Goal: Task Accomplishment & Management: Manage account settings

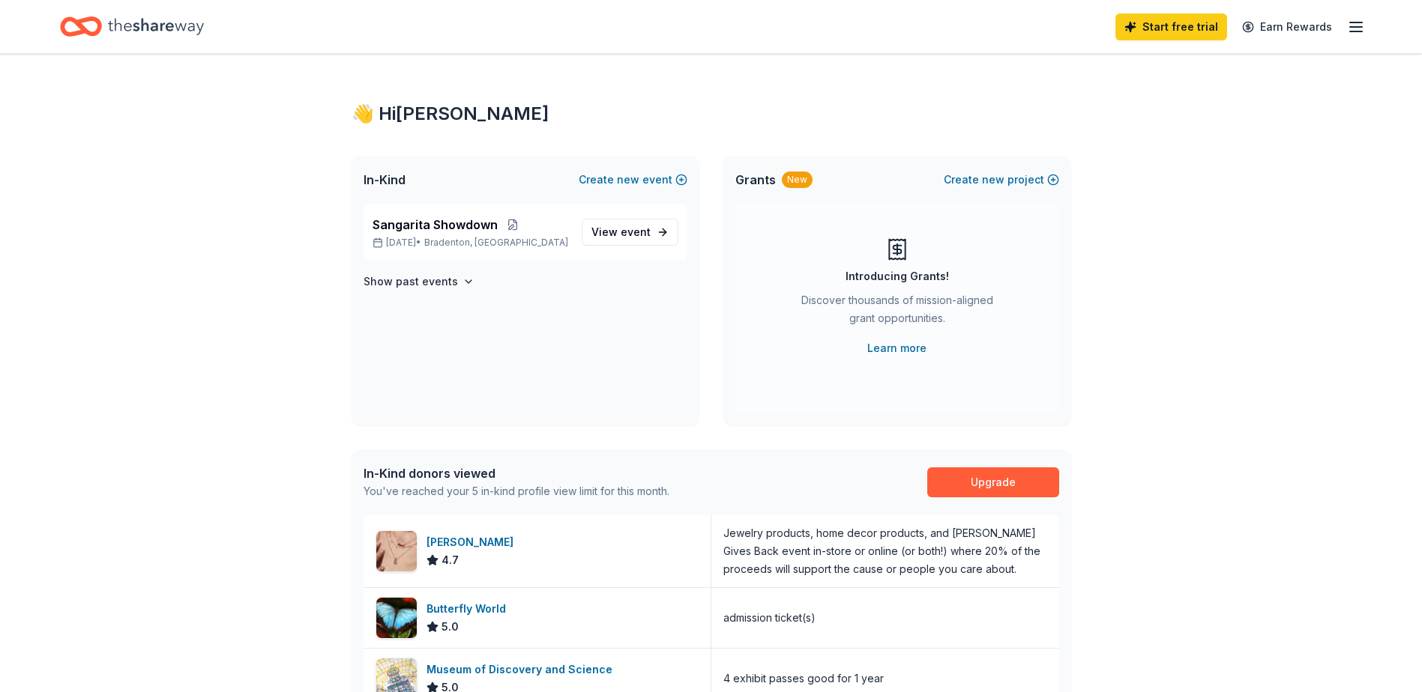
click at [1356, 29] on icon "button" at bounding box center [1356, 27] width 18 height 18
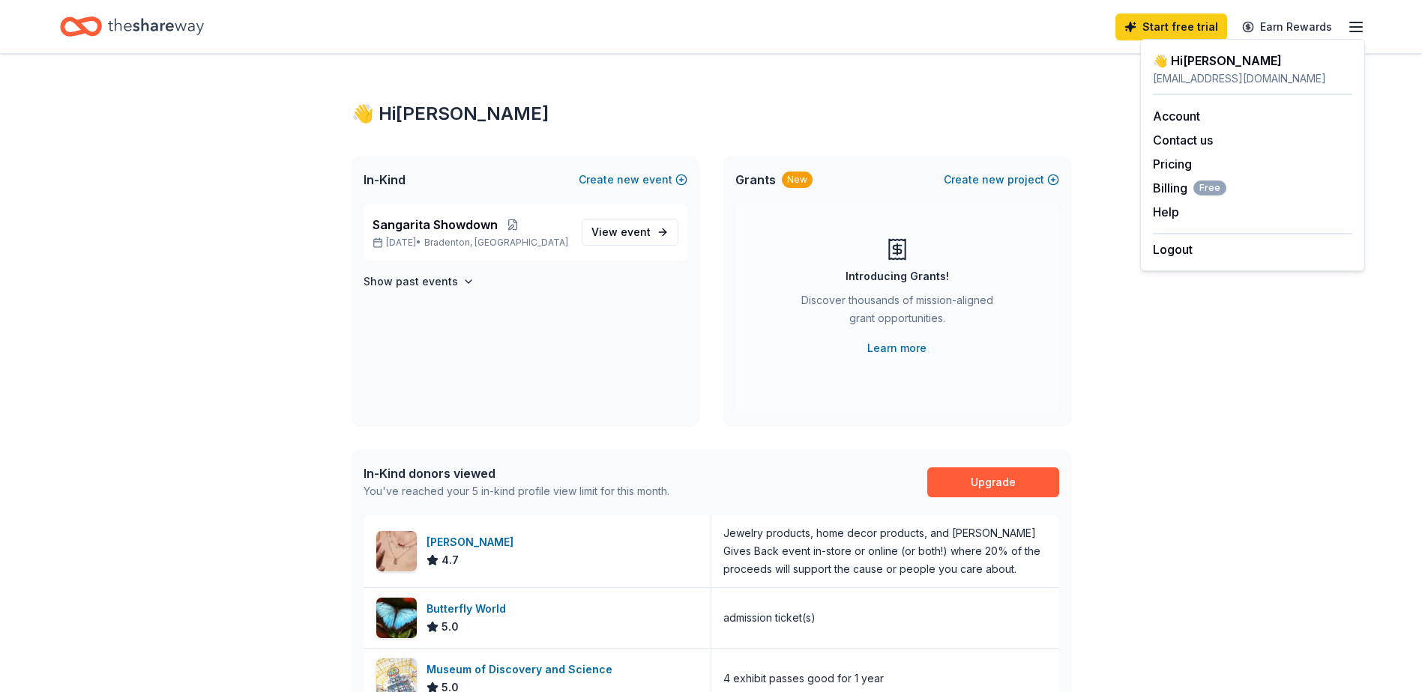
click at [1041, 76] on div "👋 Hi Katie In-Kind Create new event Sangarita Showdown Nov 14, 2025 • Bradenton…" at bounding box center [710, 586] width 767 height 1064
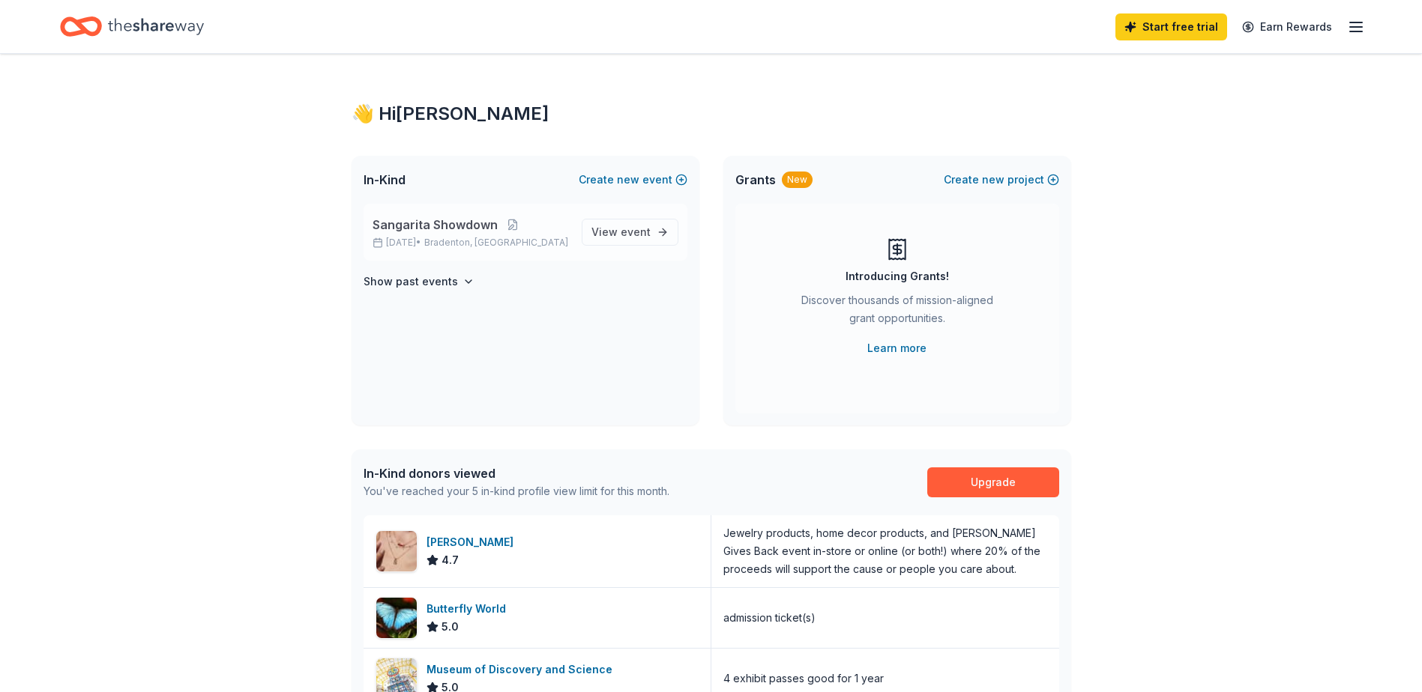
click at [451, 228] on span "Sangarita Showdown" at bounding box center [434, 225] width 125 height 18
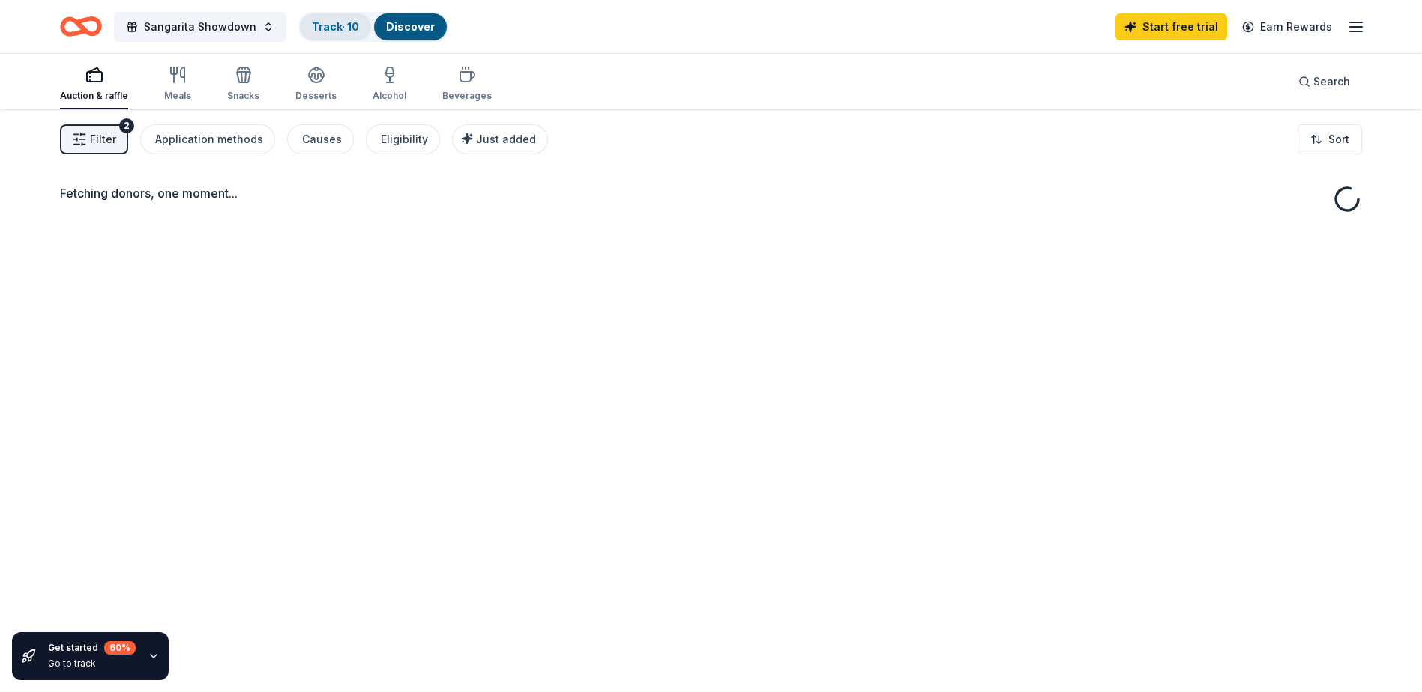
click at [346, 26] on link "Track · 10" at bounding box center [335, 26] width 47 height 13
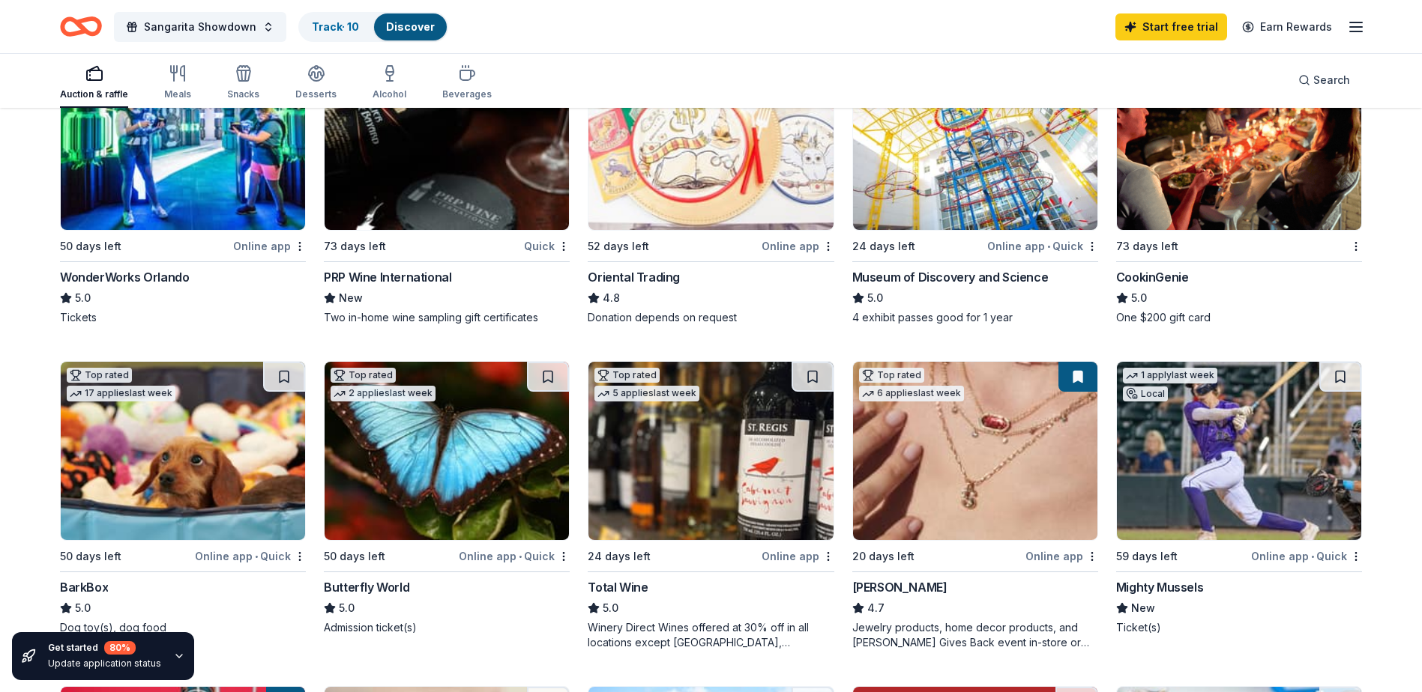
scroll to position [1, 0]
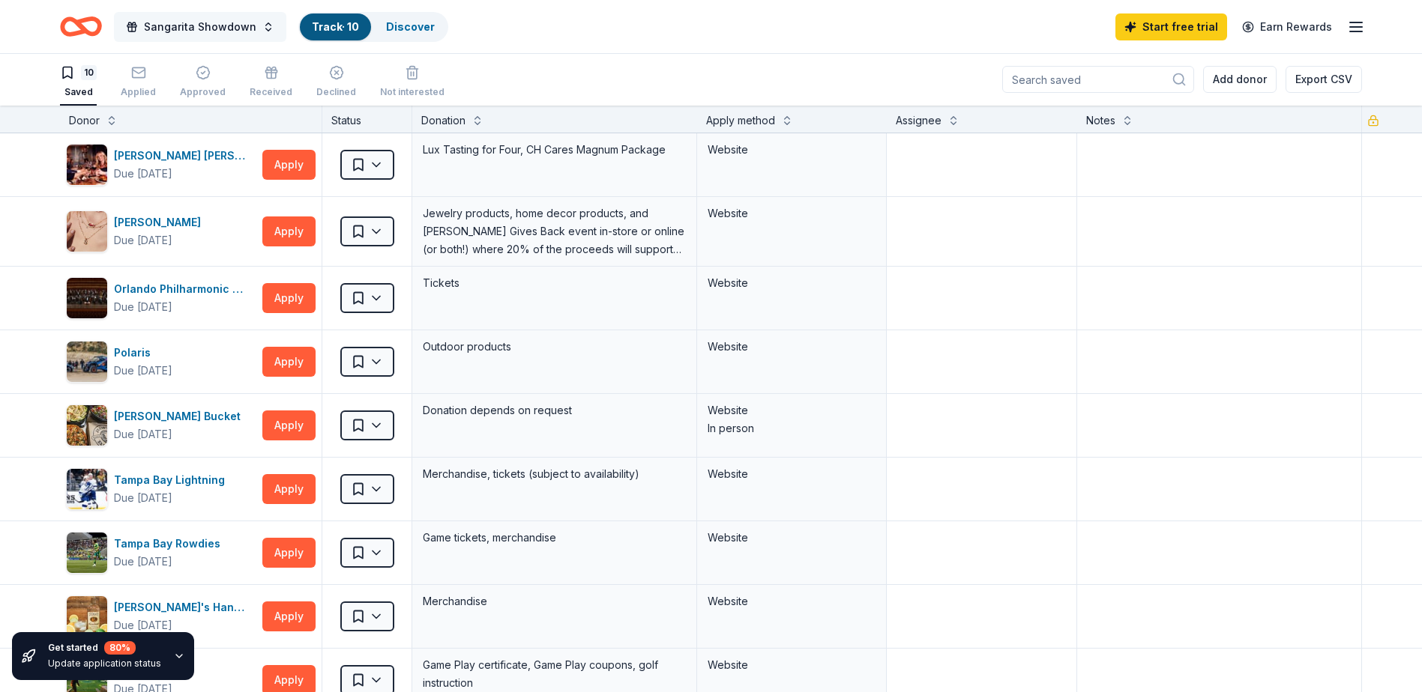
click at [176, 18] on span "Sangarita Showdown" at bounding box center [200, 27] width 112 height 18
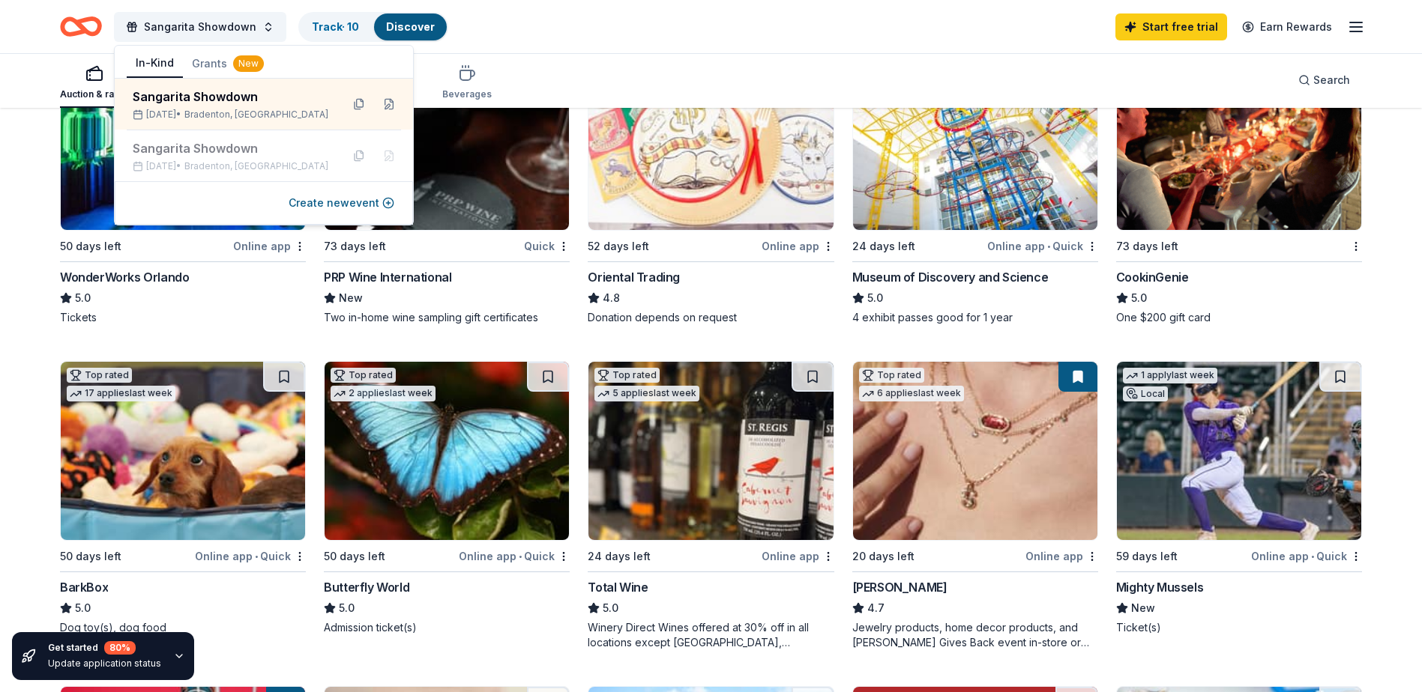
scroll to position [450, 0]
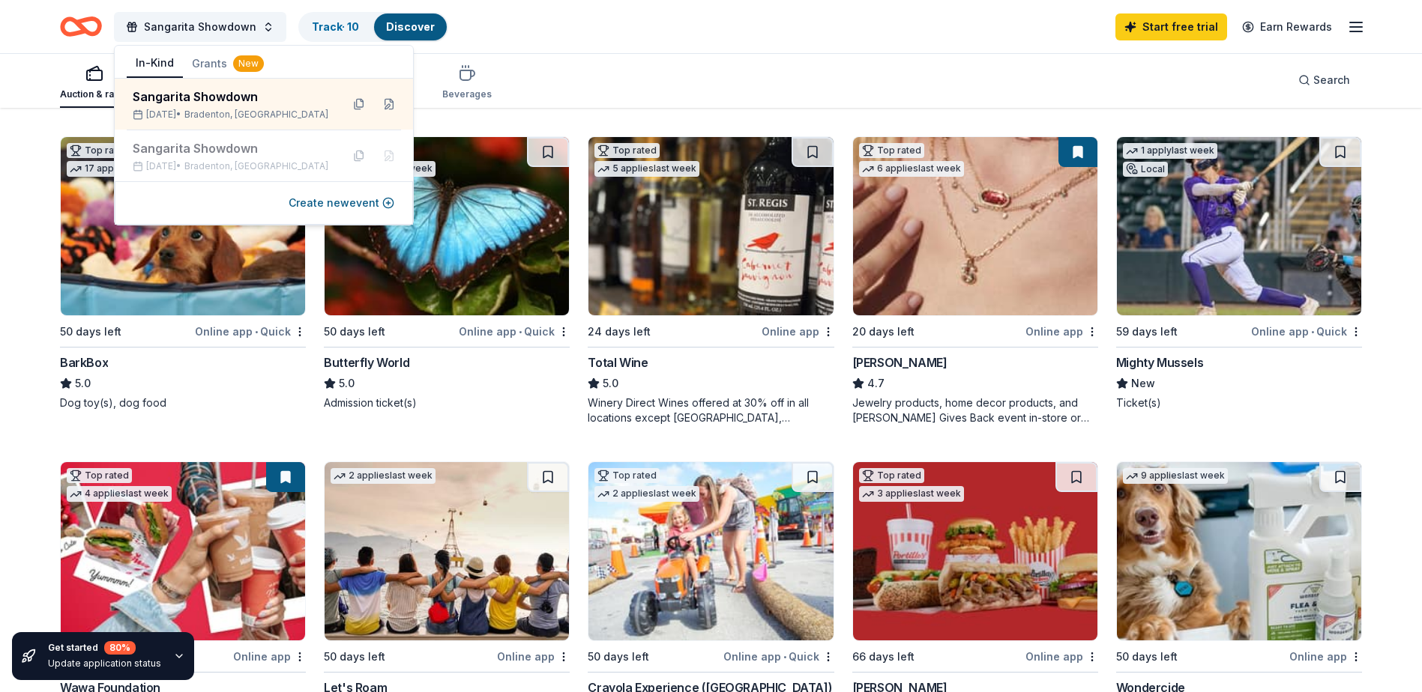
click at [656, 82] on div "Auction & raffle Meals Snacks Desserts Alcohol Beverages Search" at bounding box center [711, 79] width 1302 height 55
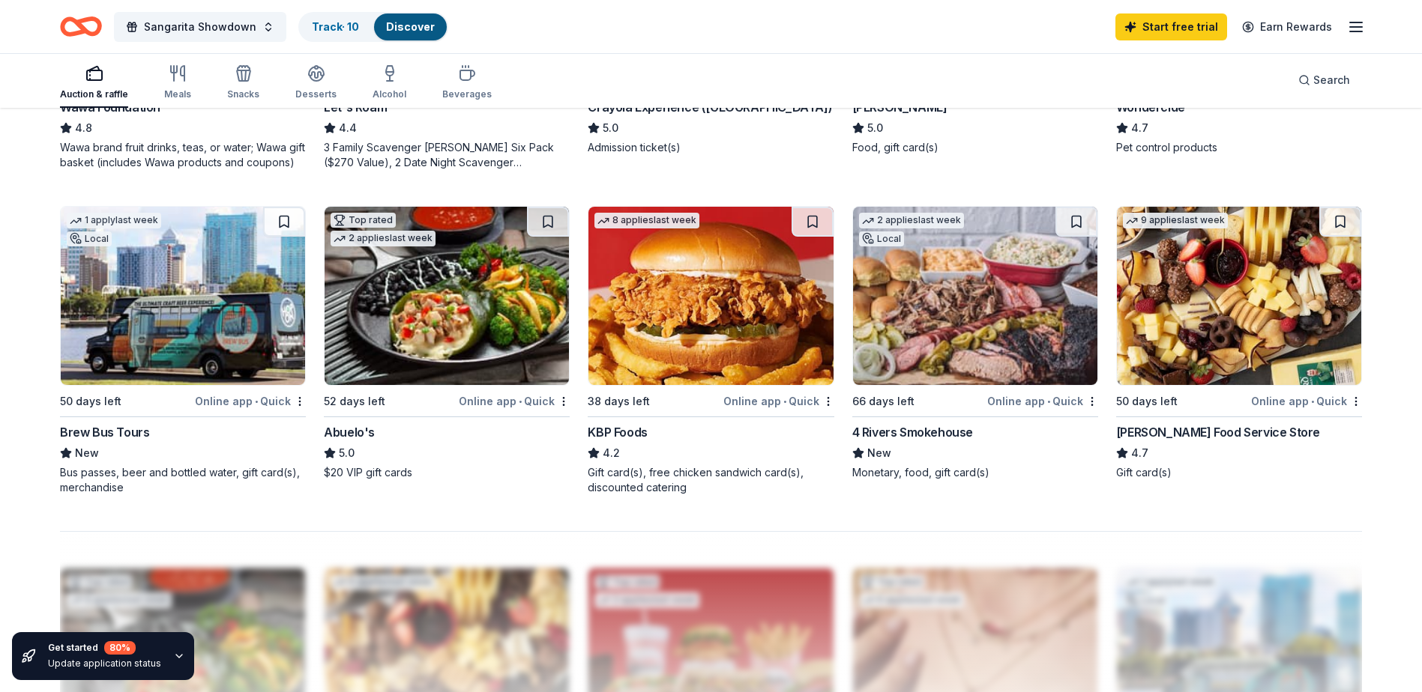
scroll to position [1124, 0]
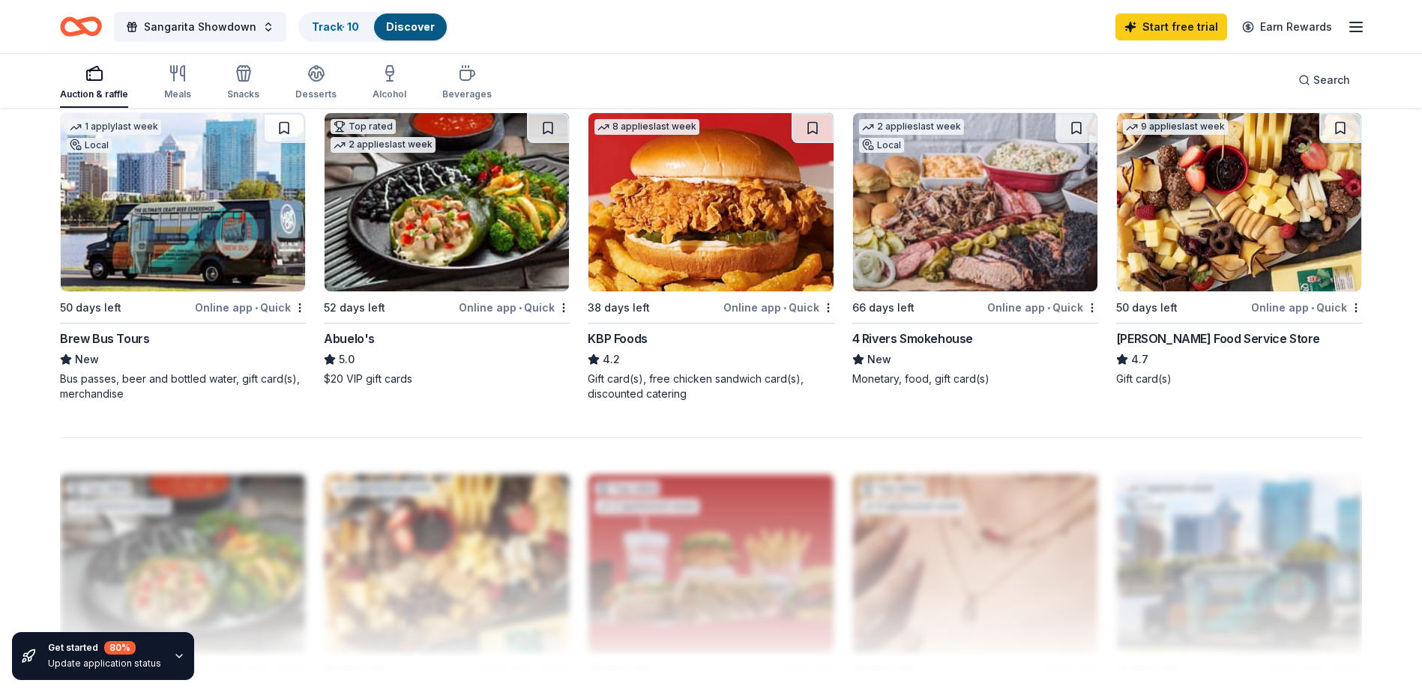
click at [100, 337] on div "Brew Bus Tours" at bounding box center [104, 339] width 89 height 18
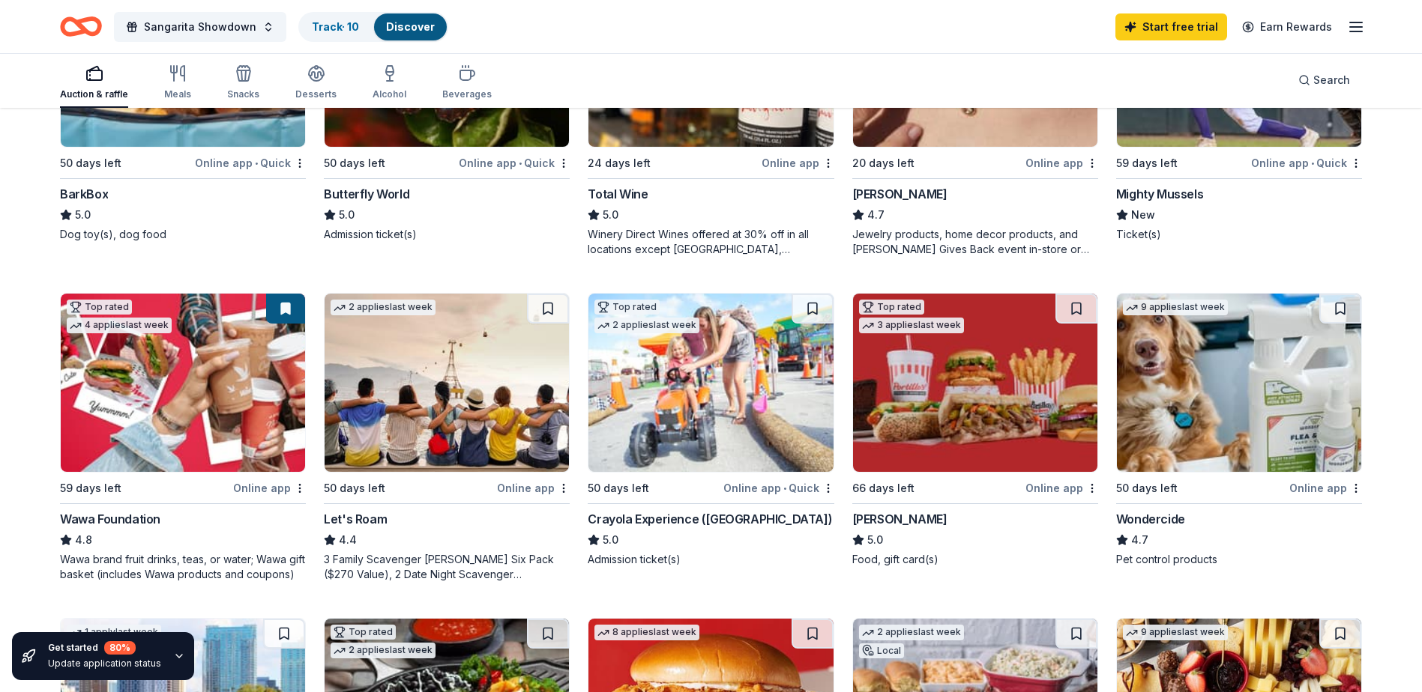
scroll to position [571, 0]
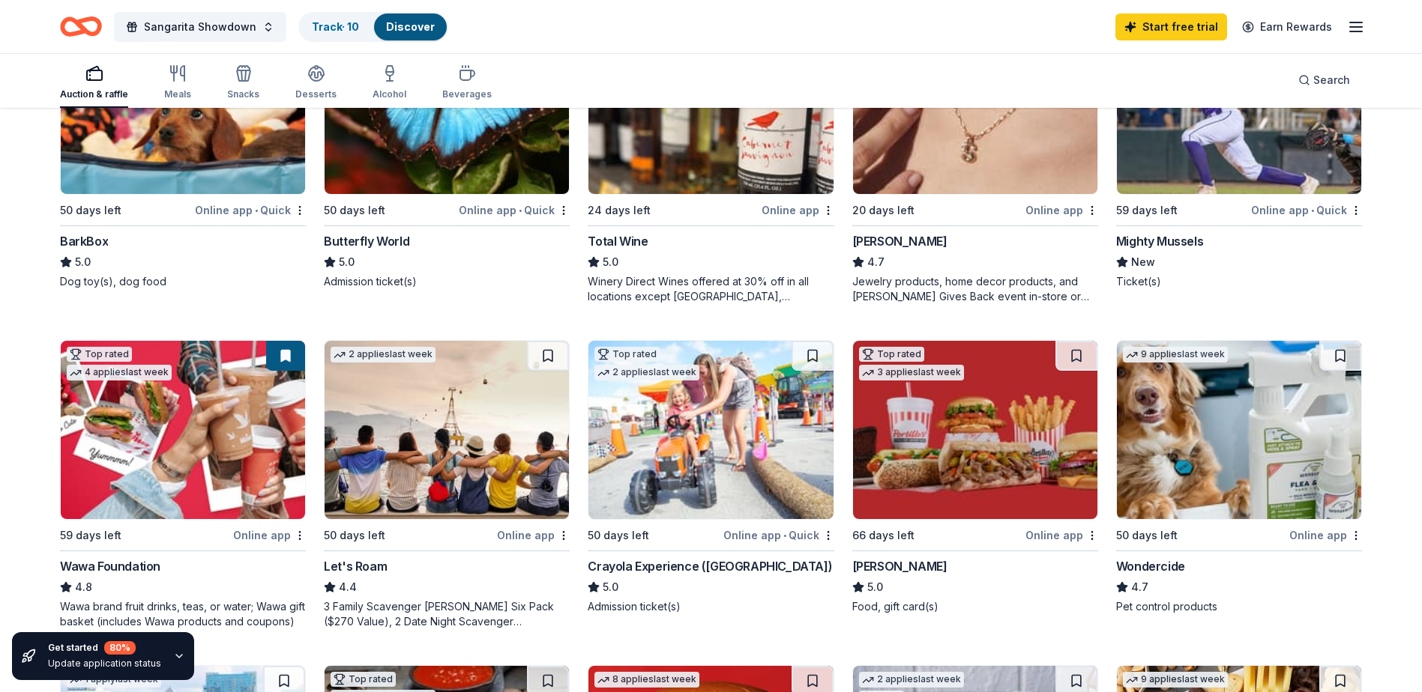
click at [405, 30] on link "Discover" at bounding box center [410, 26] width 49 height 13
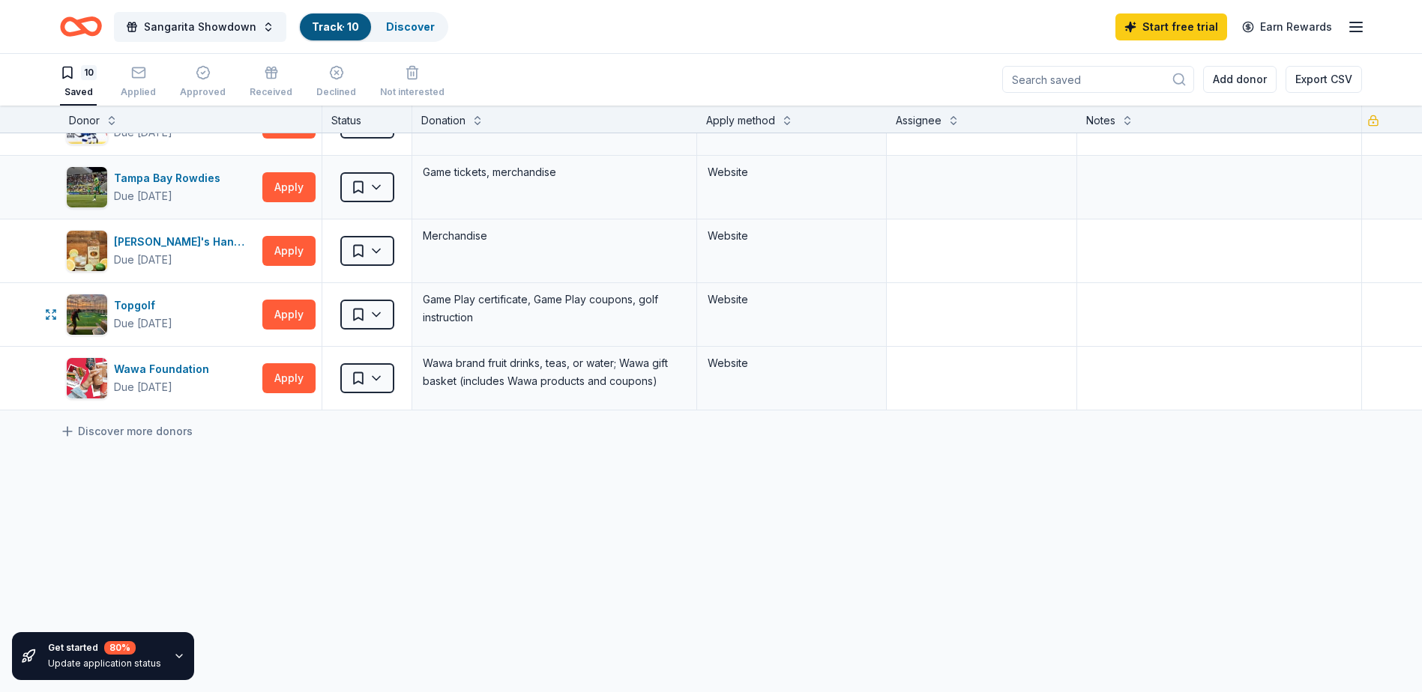
scroll to position [141, 0]
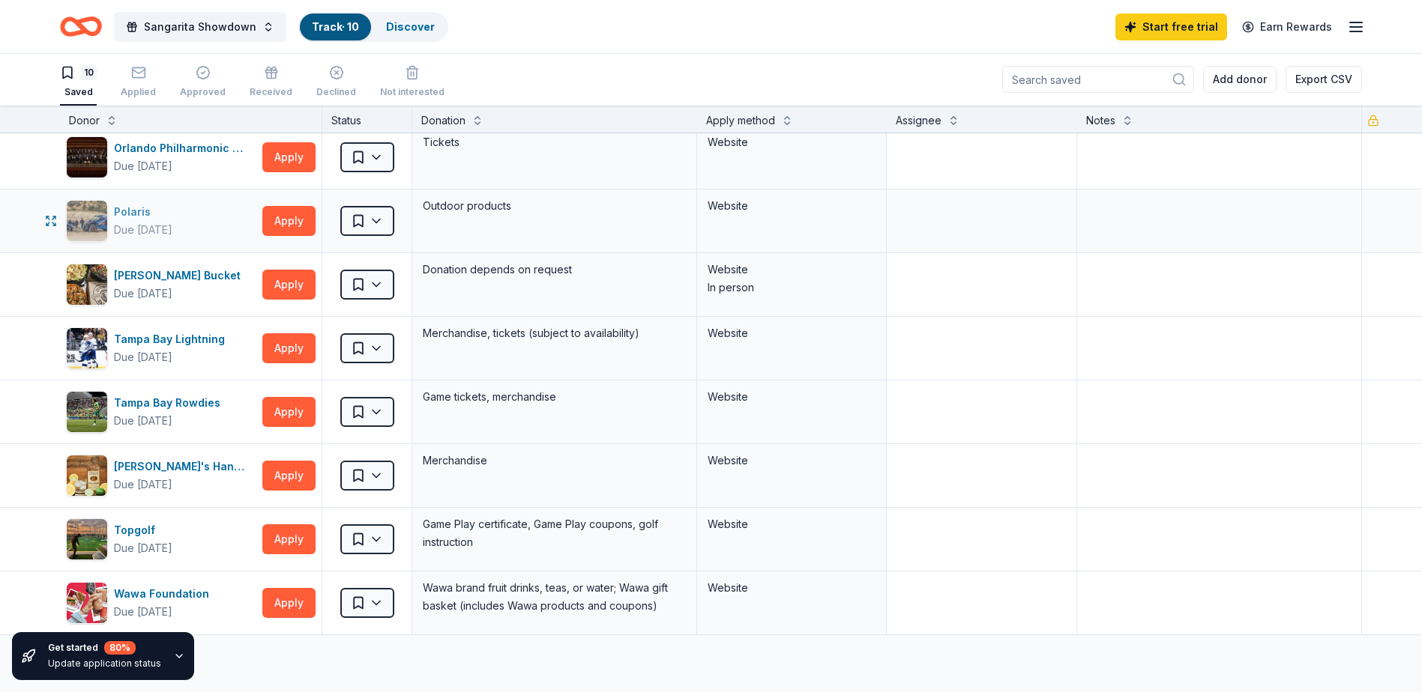
click at [124, 208] on div "Polaris" at bounding box center [143, 212] width 58 height 18
